Goal: Transaction & Acquisition: Obtain resource

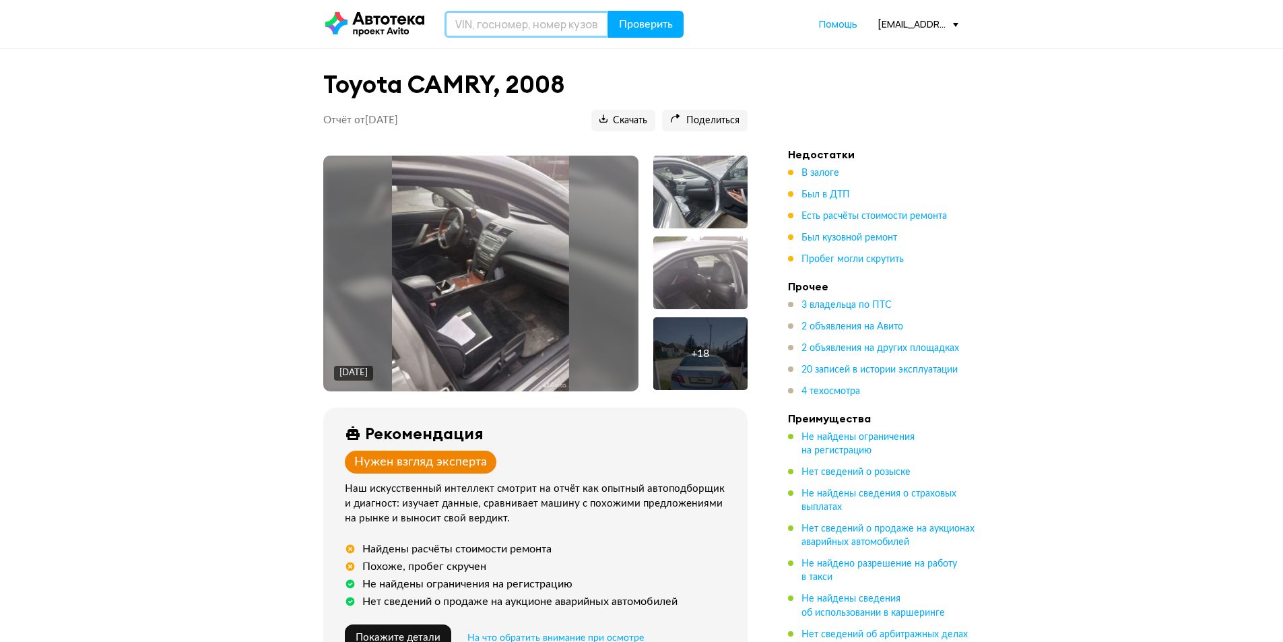
click at [498, 29] on input "text" at bounding box center [526, 24] width 164 height 27
type input "Н350ТХ193"
click at [656, 19] on span "Проверить" at bounding box center [646, 24] width 54 height 11
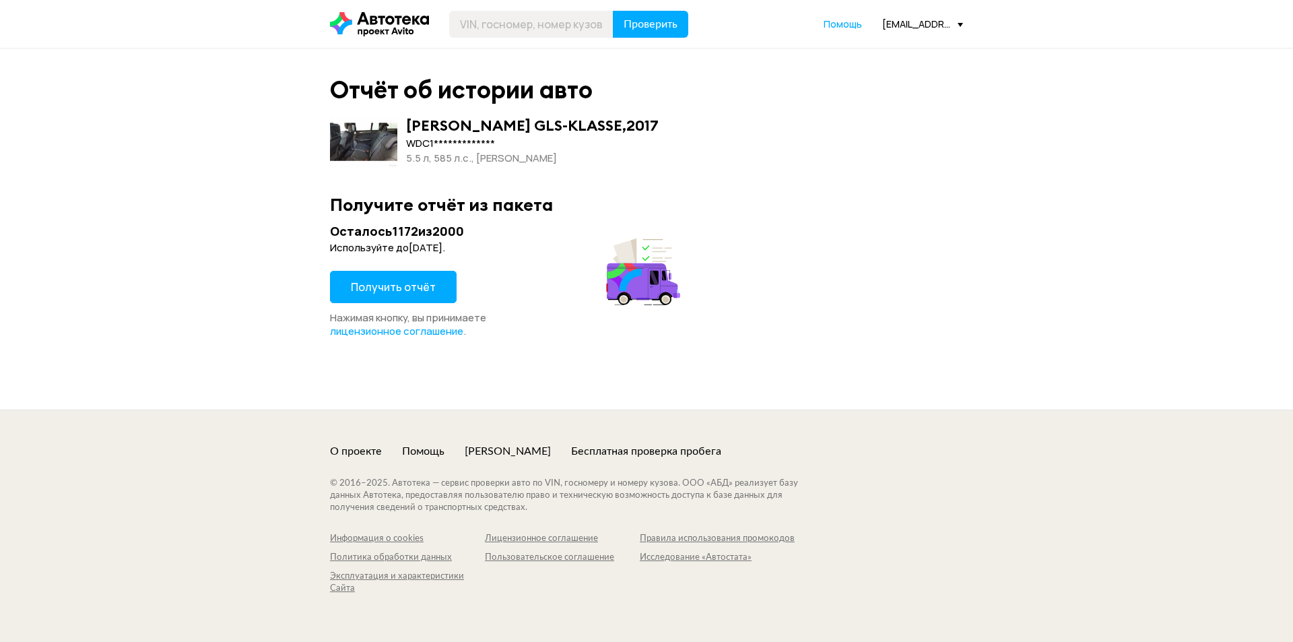
click at [382, 285] on span "Получить отчёт" at bounding box center [393, 286] width 85 height 15
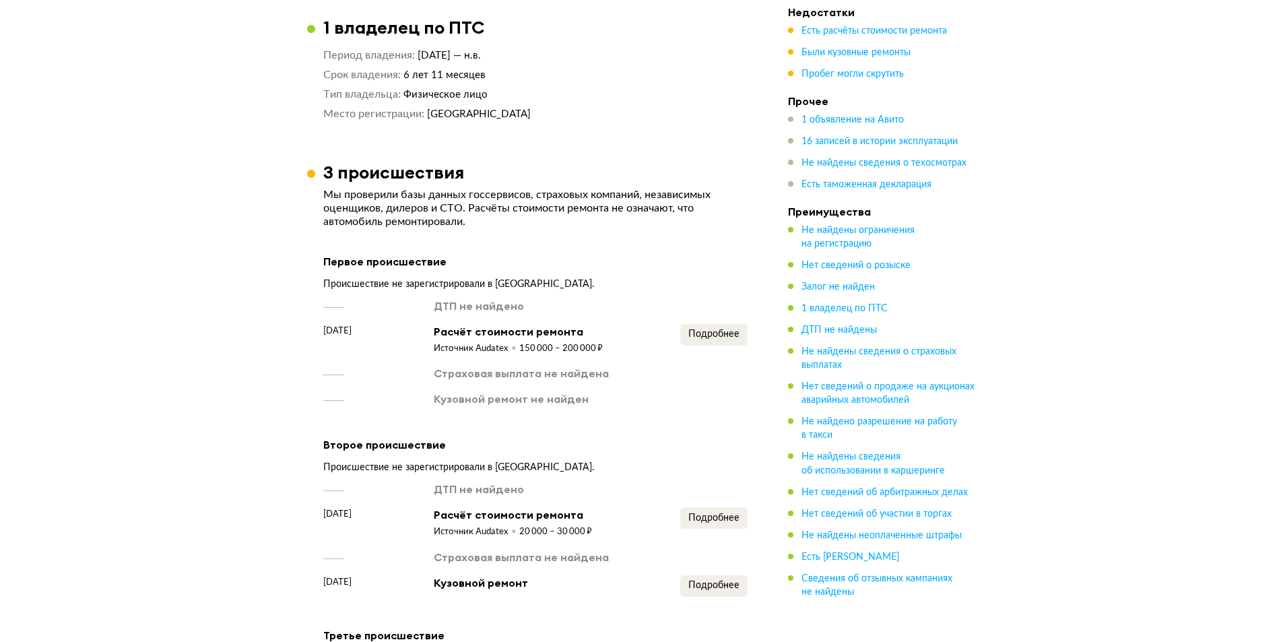
scroll to position [1077, 0]
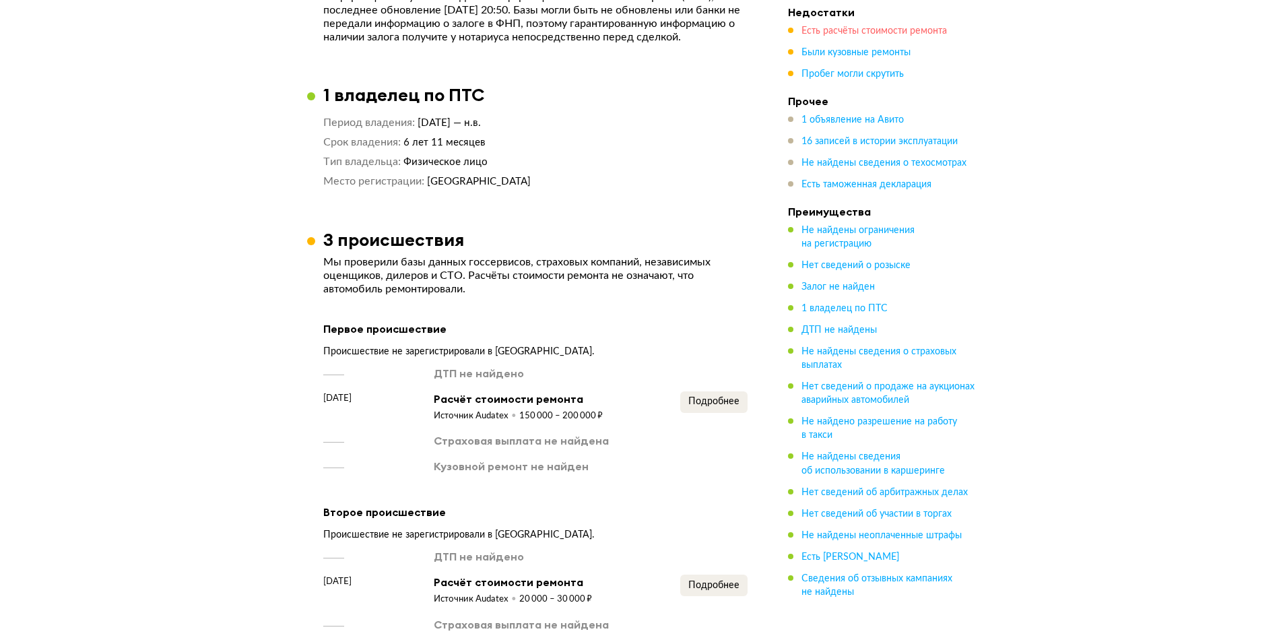
click at [840, 31] on span "Есть расчёты стоимости ремонта" at bounding box center [873, 30] width 145 height 9
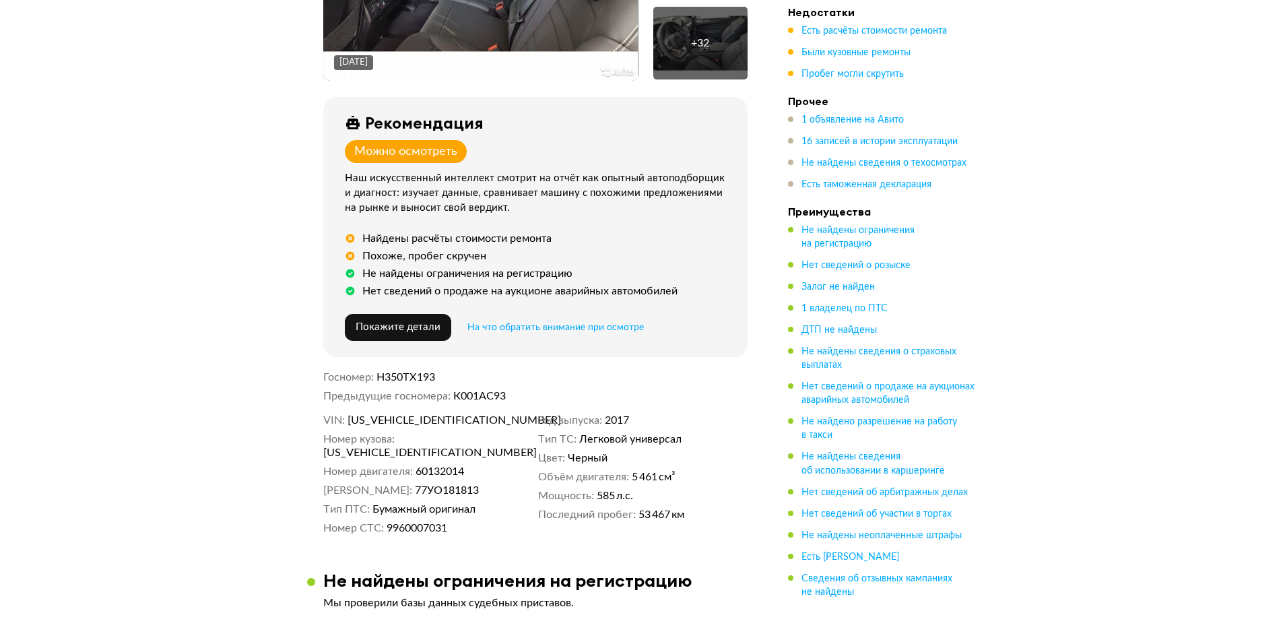
scroll to position [378, 0]
